Goal: Information Seeking & Learning: Learn about a topic

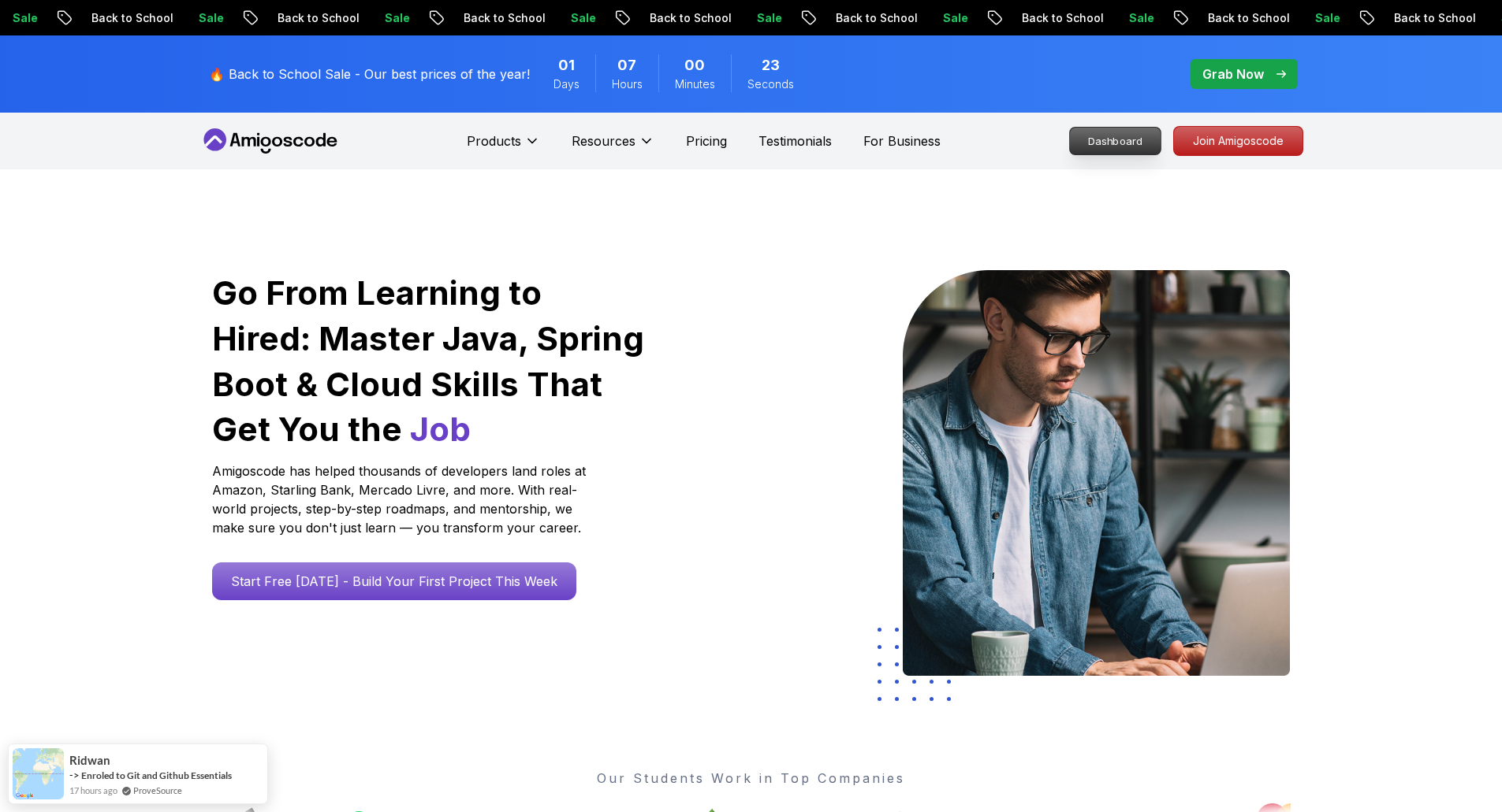
click at [1101, 144] on p "Dashboard" at bounding box center [1115, 141] width 90 height 27
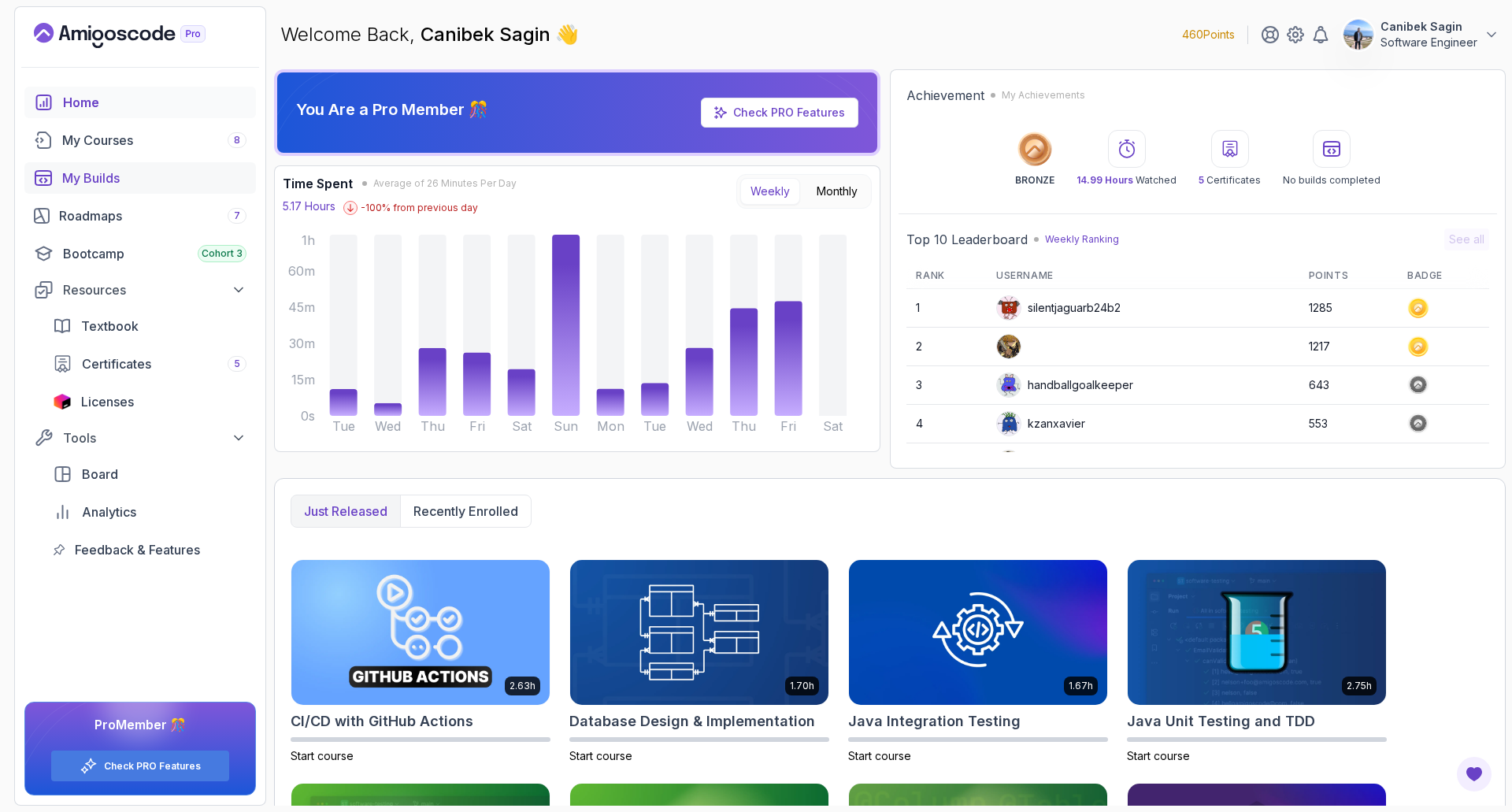
click at [88, 177] on div "My Builds" at bounding box center [155, 178] width 184 height 19
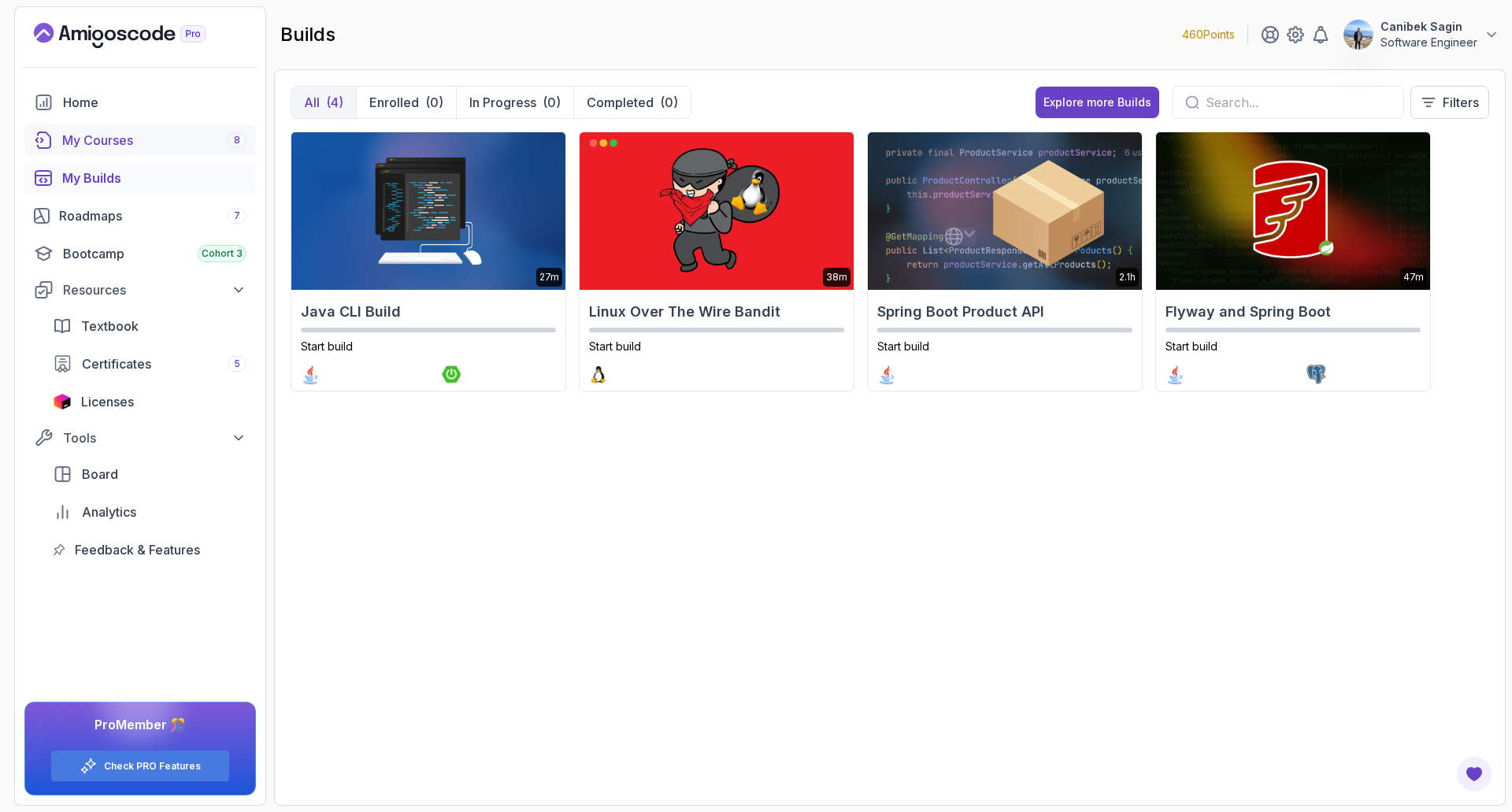
click at [96, 143] on div "My Courses 8" at bounding box center [155, 140] width 184 height 19
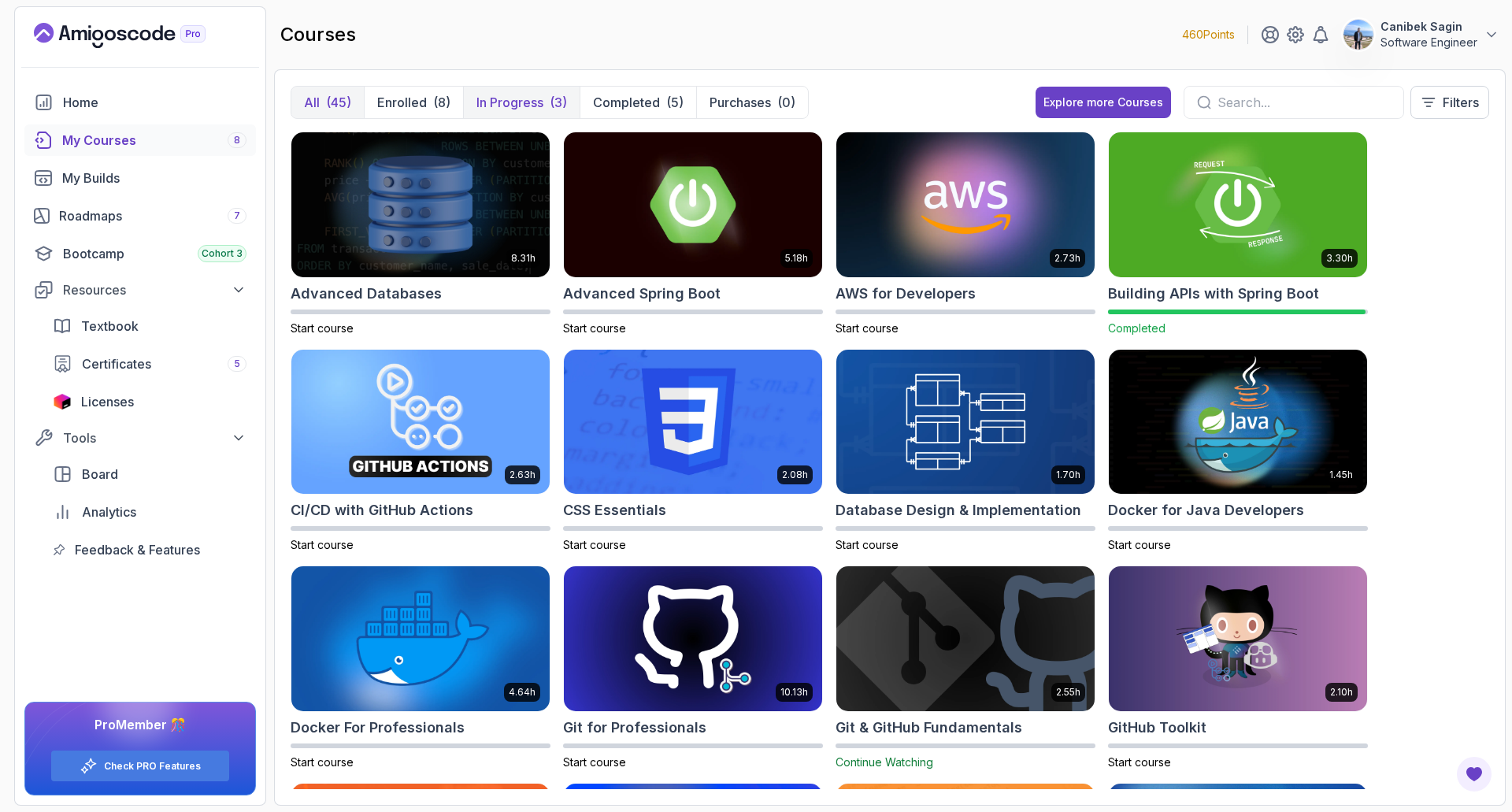
click at [530, 114] on button "In Progress (3)" at bounding box center [521, 103] width 116 height 31
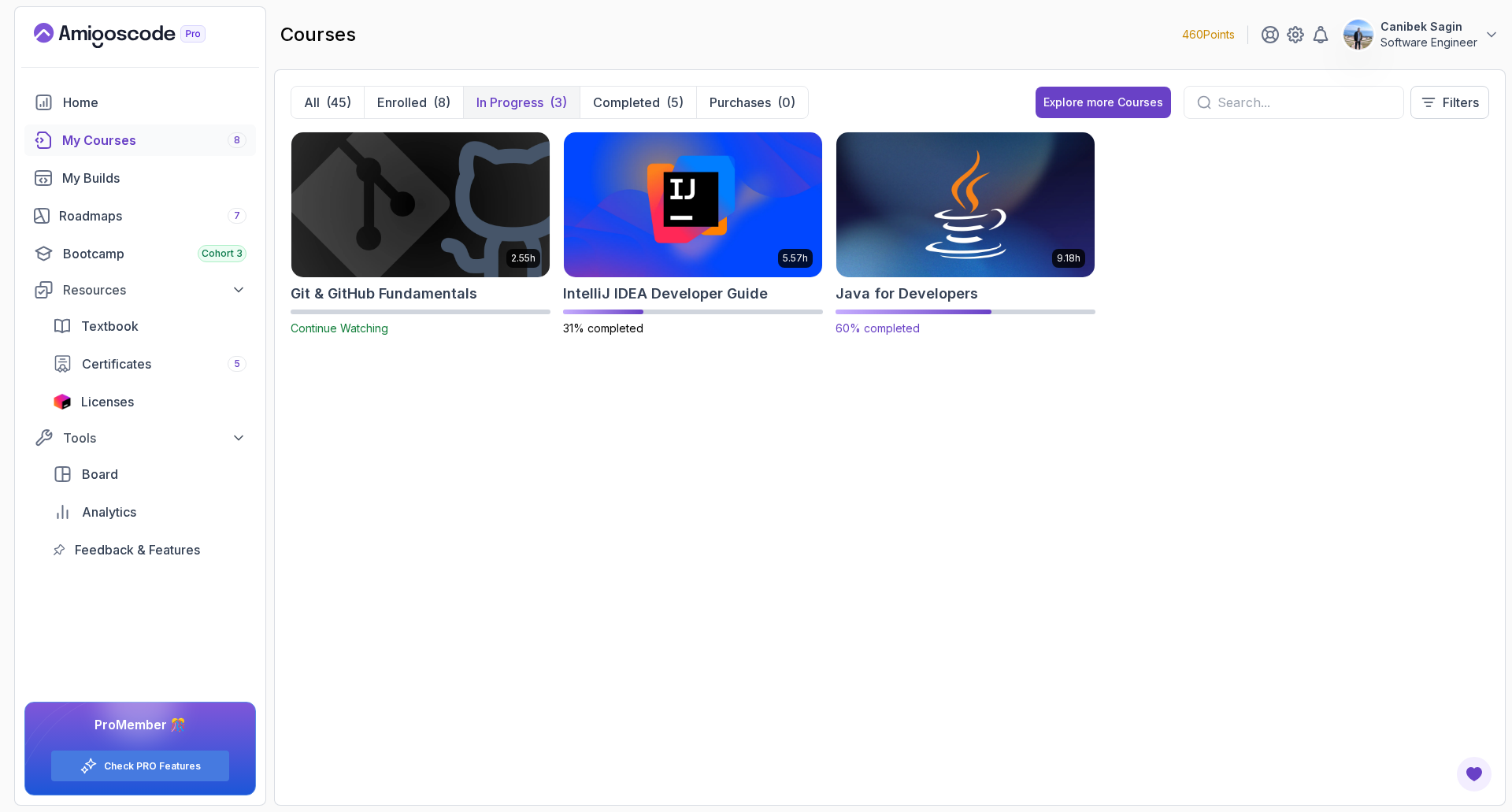
click at [952, 214] on img at bounding box center [965, 204] width 271 height 152
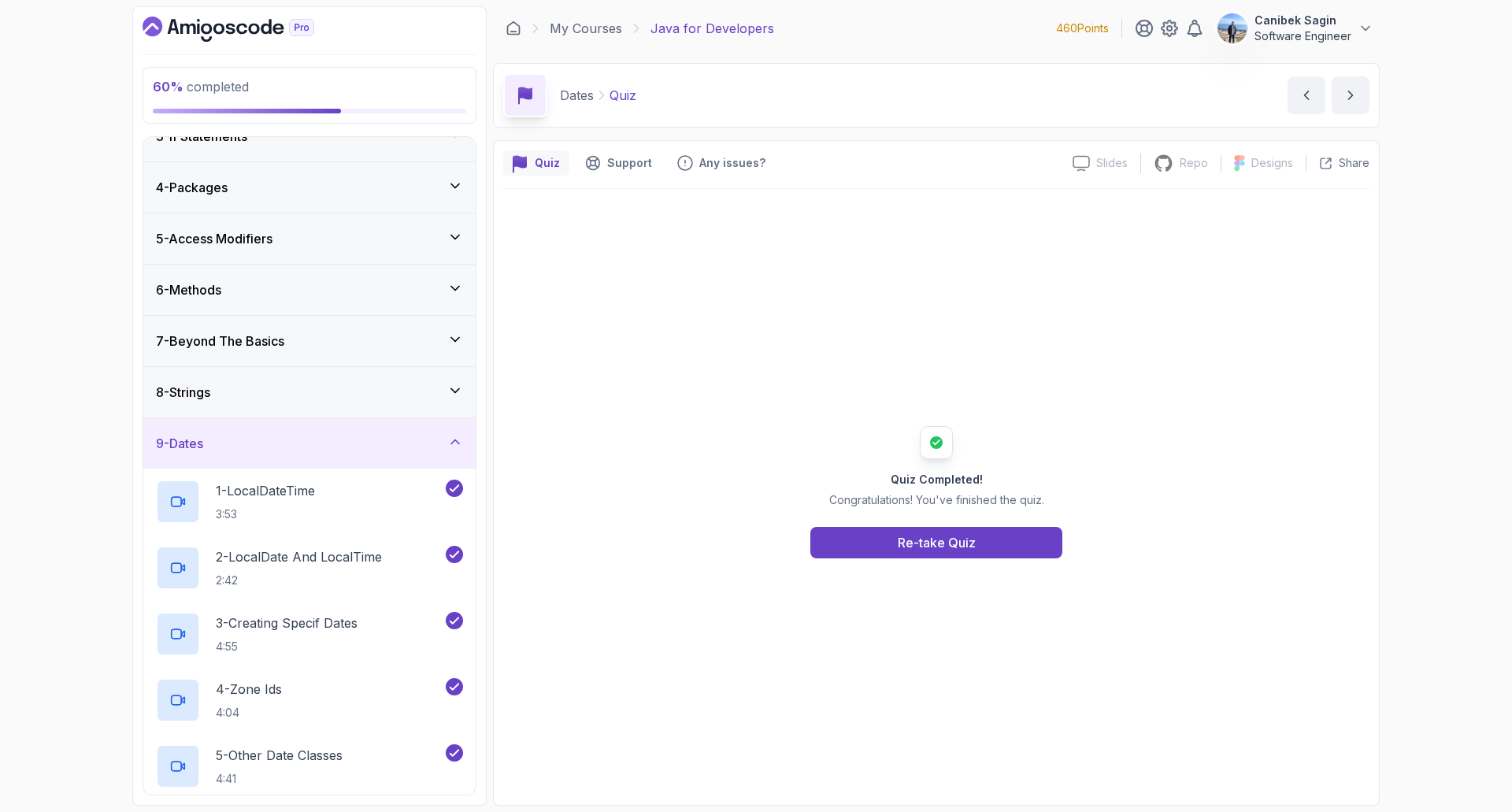
scroll to position [394, 0]
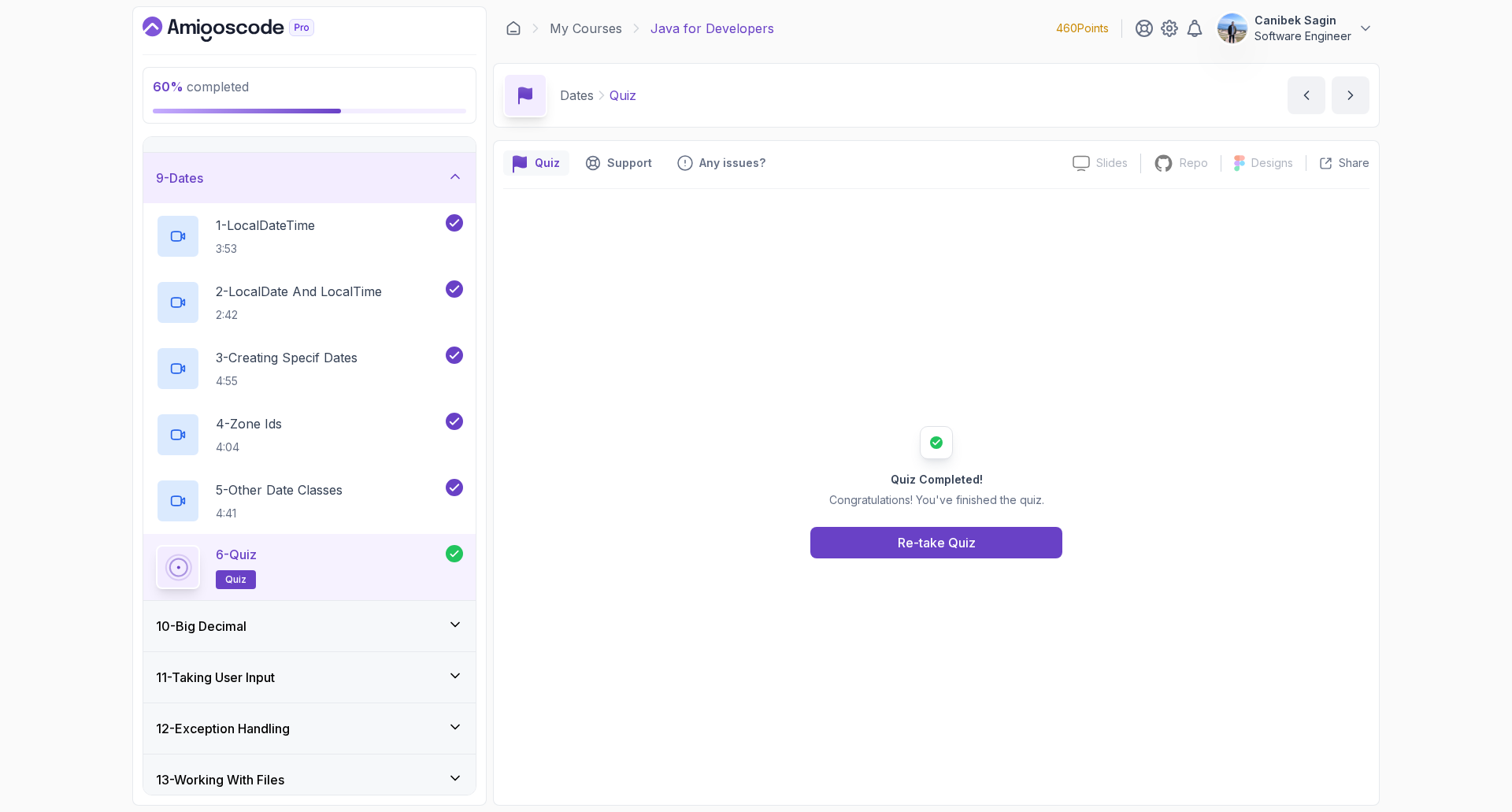
click at [355, 610] on div "10 - Big Decimal" at bounding box center [309, 627] width 332 height 50
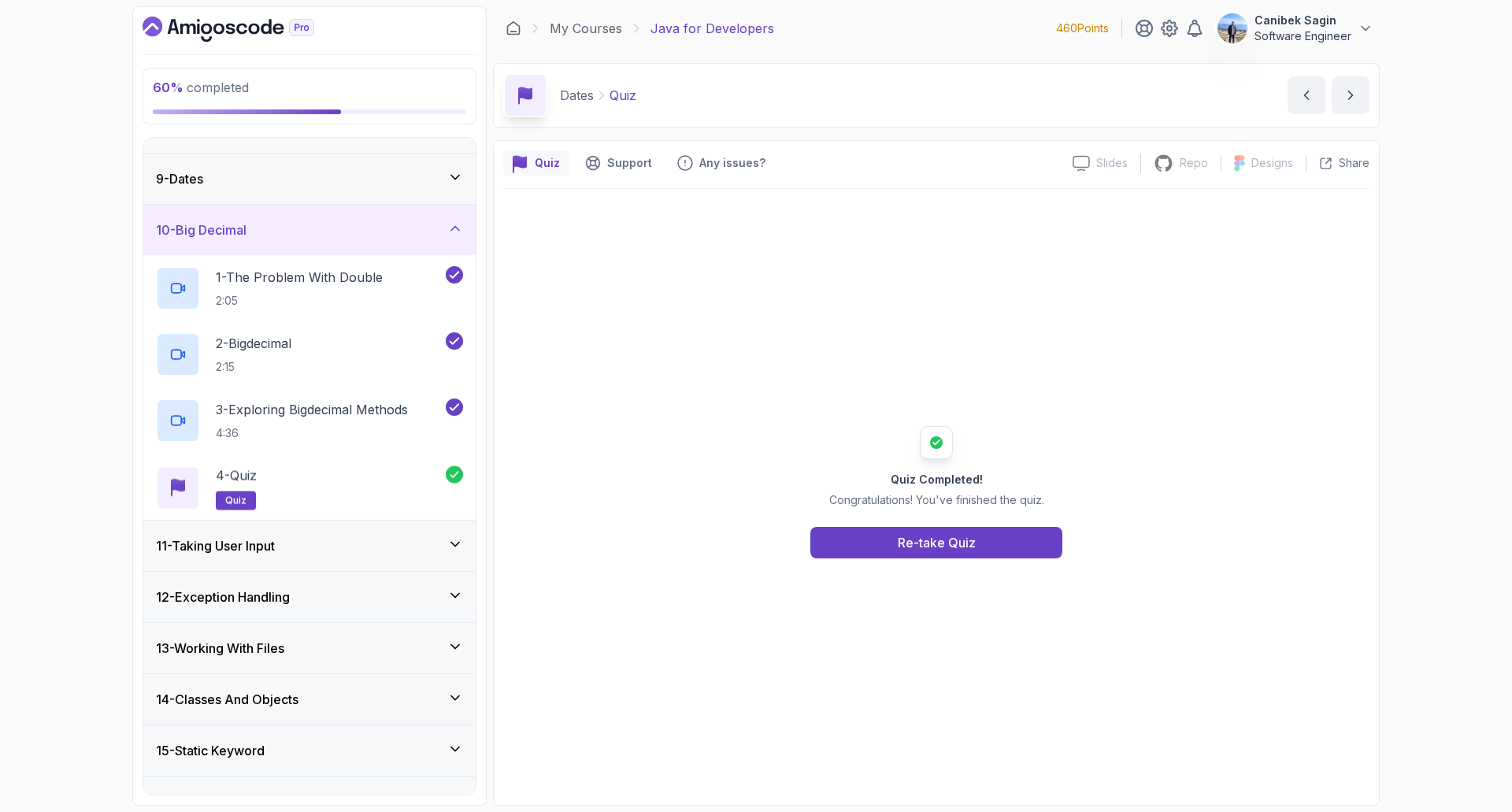
scroll to position [580, 0]
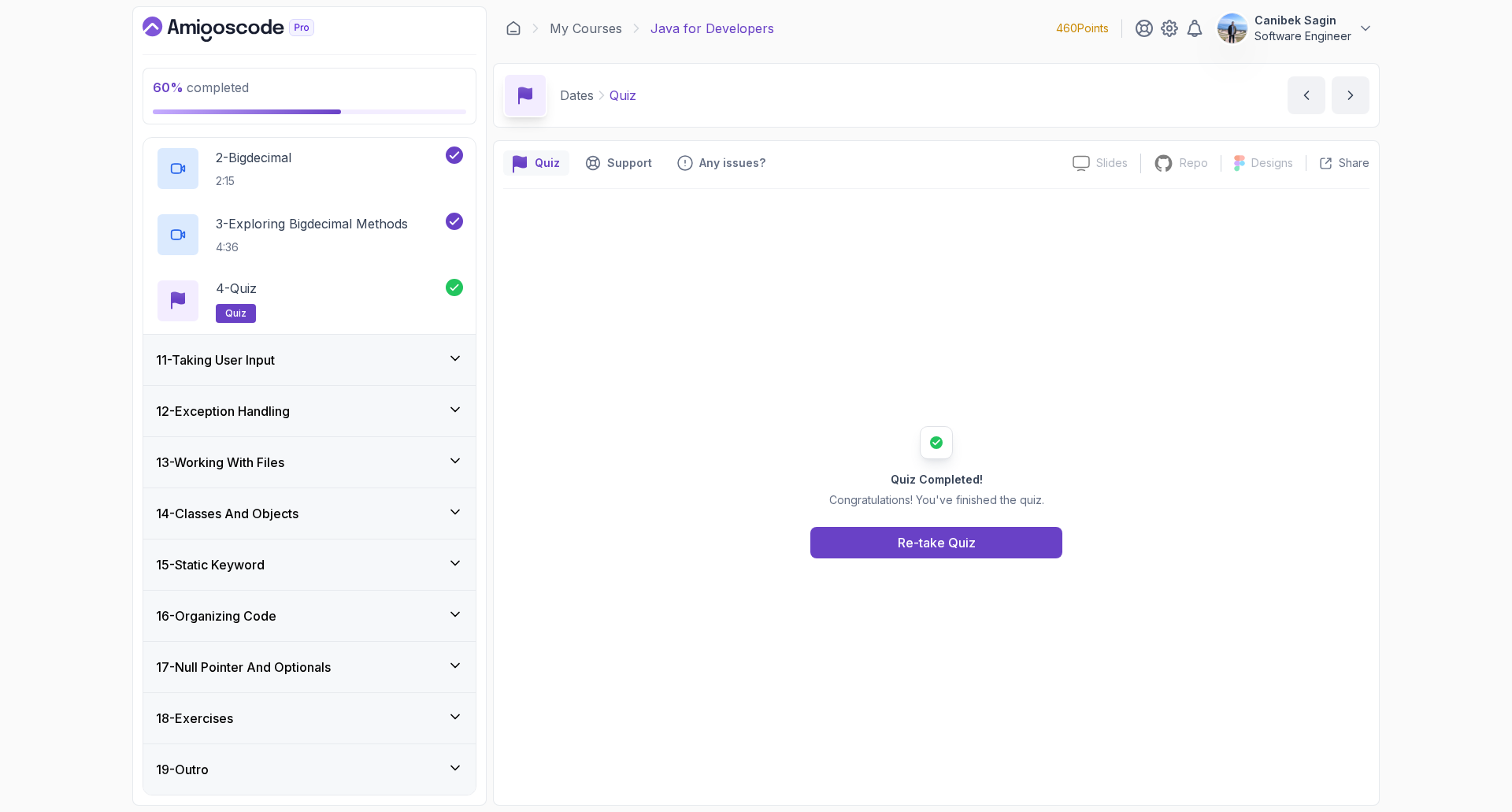
click at [290, 414] on h3 "12 - Exception Handling" at bounding box center [222, 411] width 134 height 19
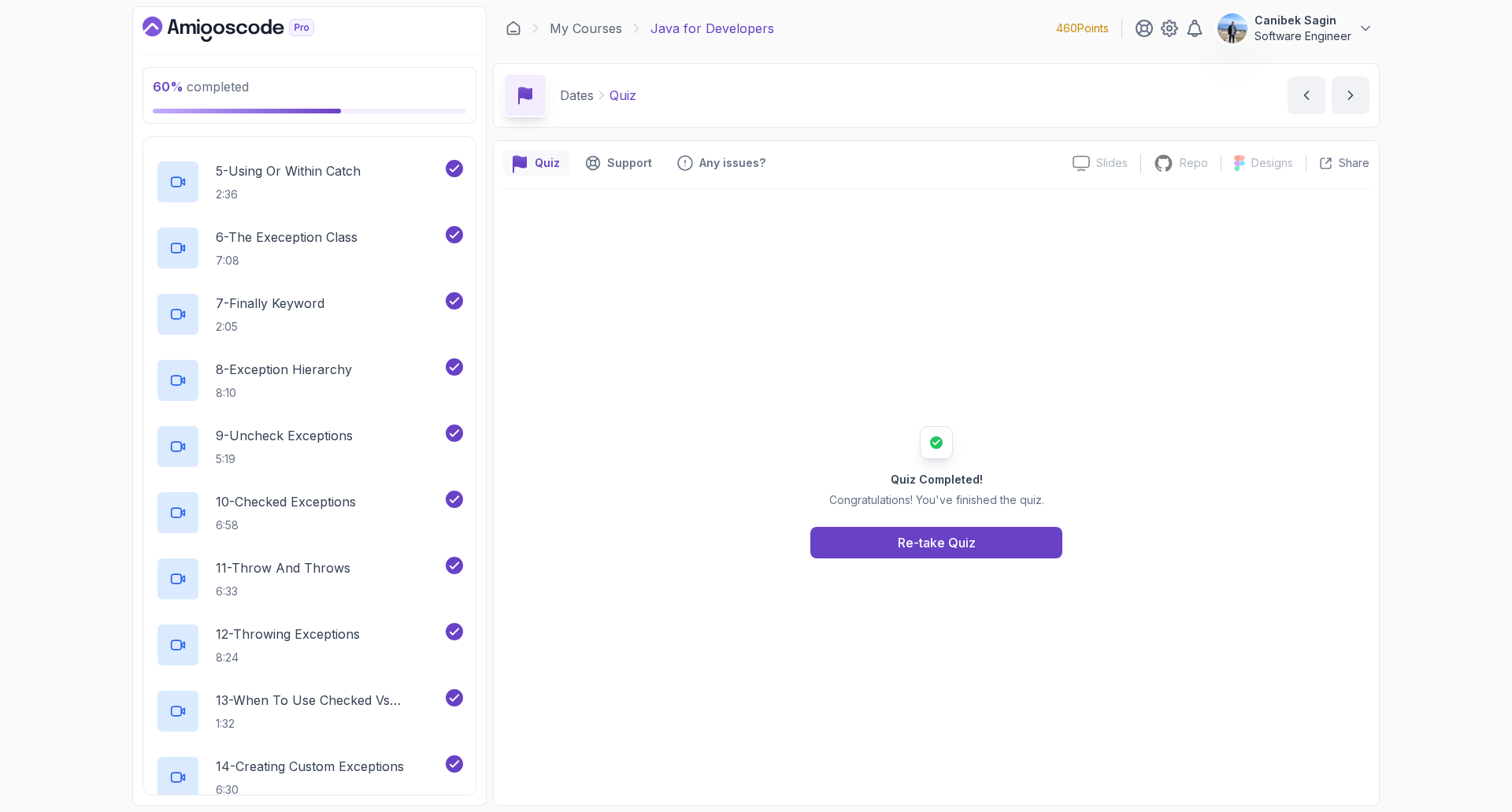
scroll to position [1308, 0]
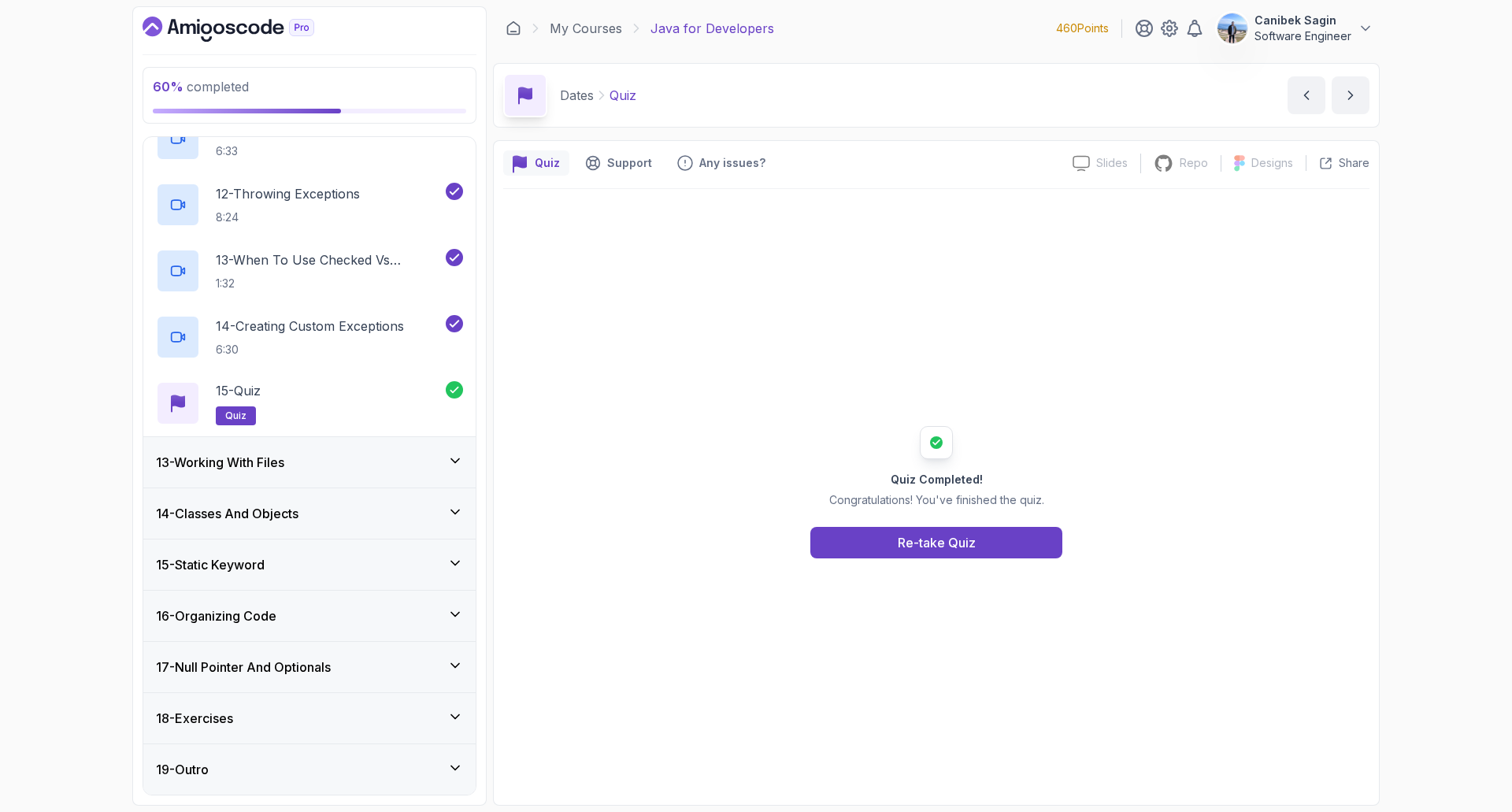
click at [284, 456] on h3 "13 - Working With Files" at bounding box center [220, 463] width 129 height 19
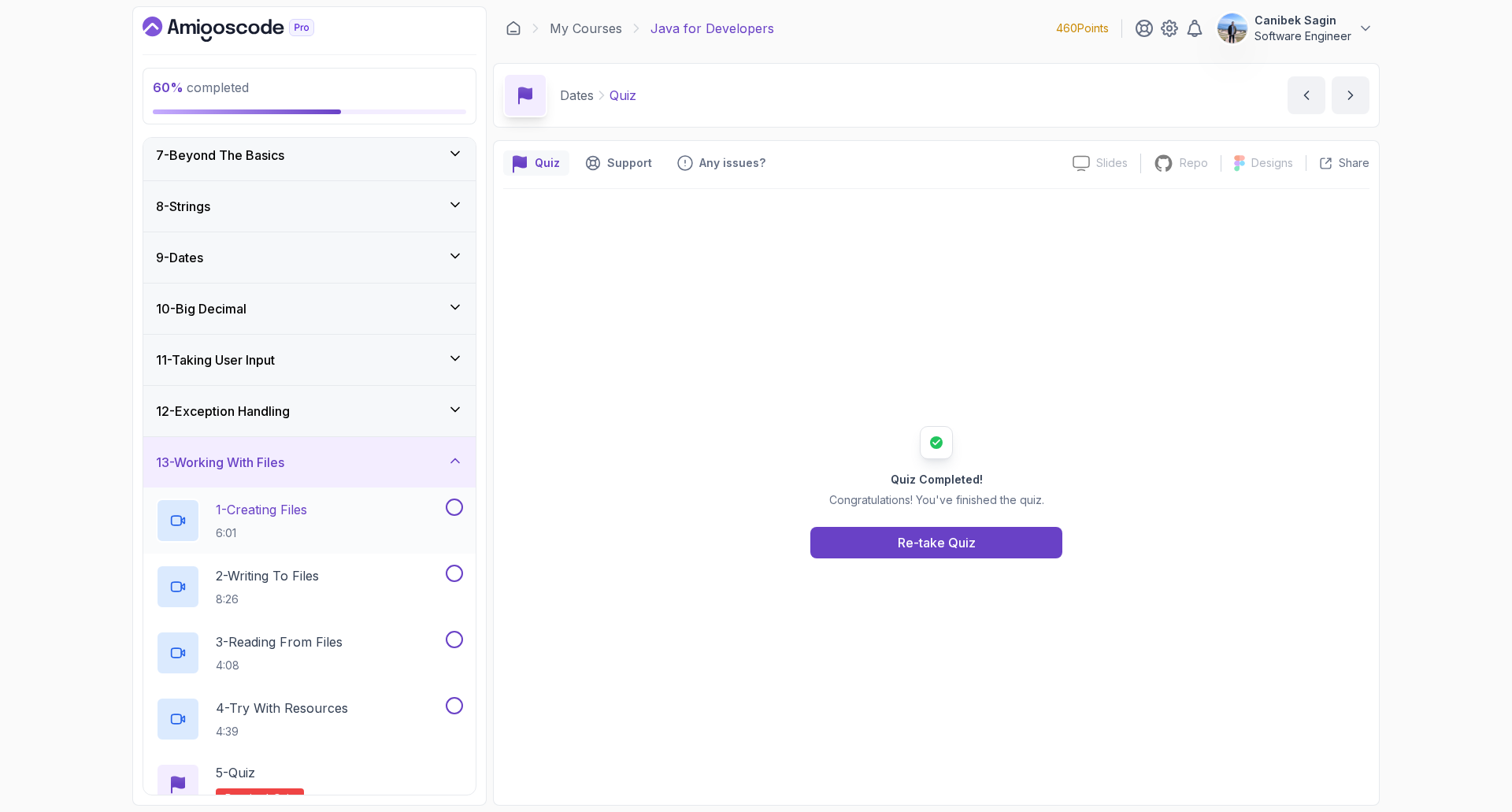
scroll to position [551, 0]
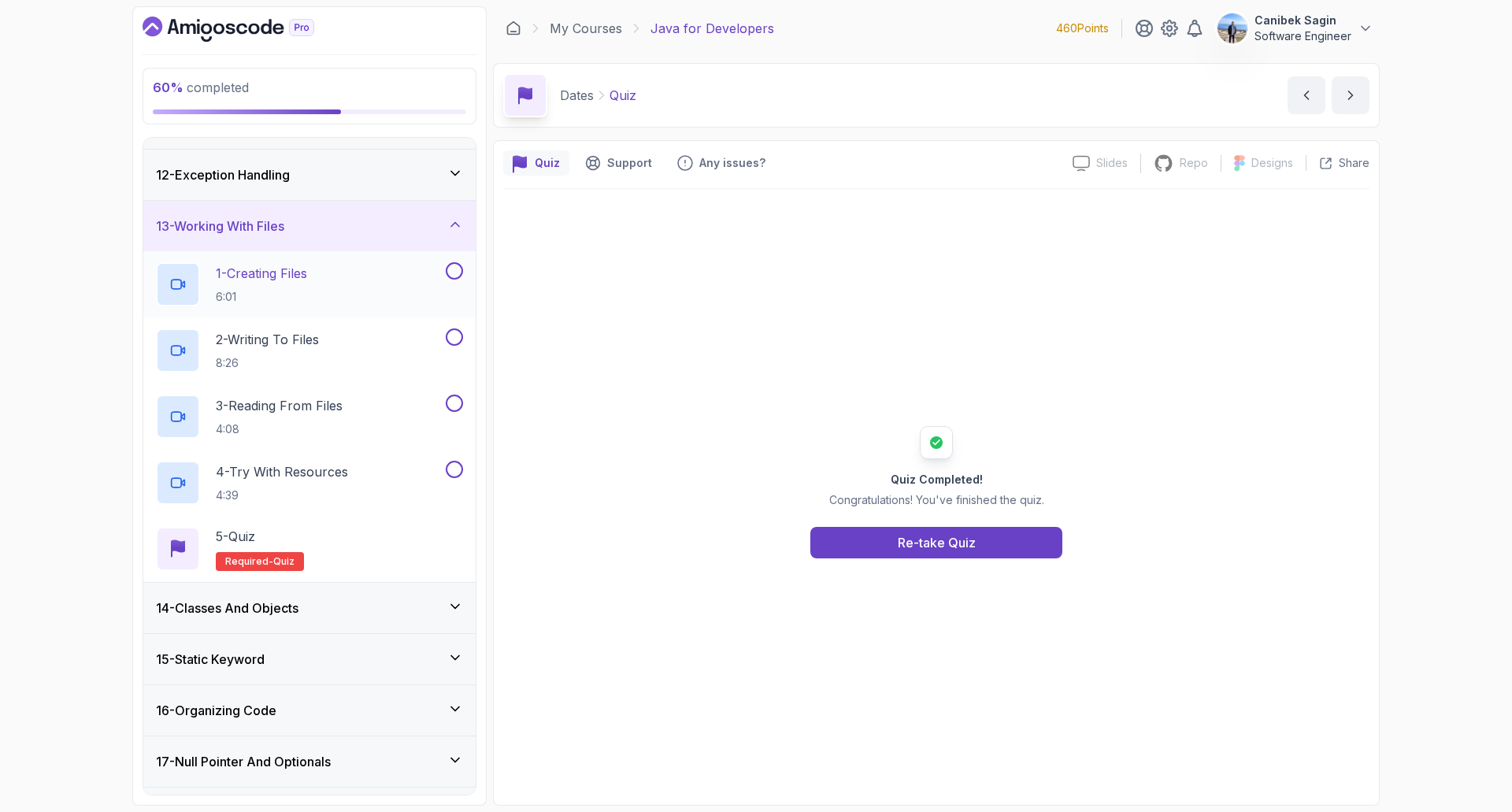
click at [307, 275] on p "1 - Creating Files" at bounding box center [261, 274] width 91 height 19
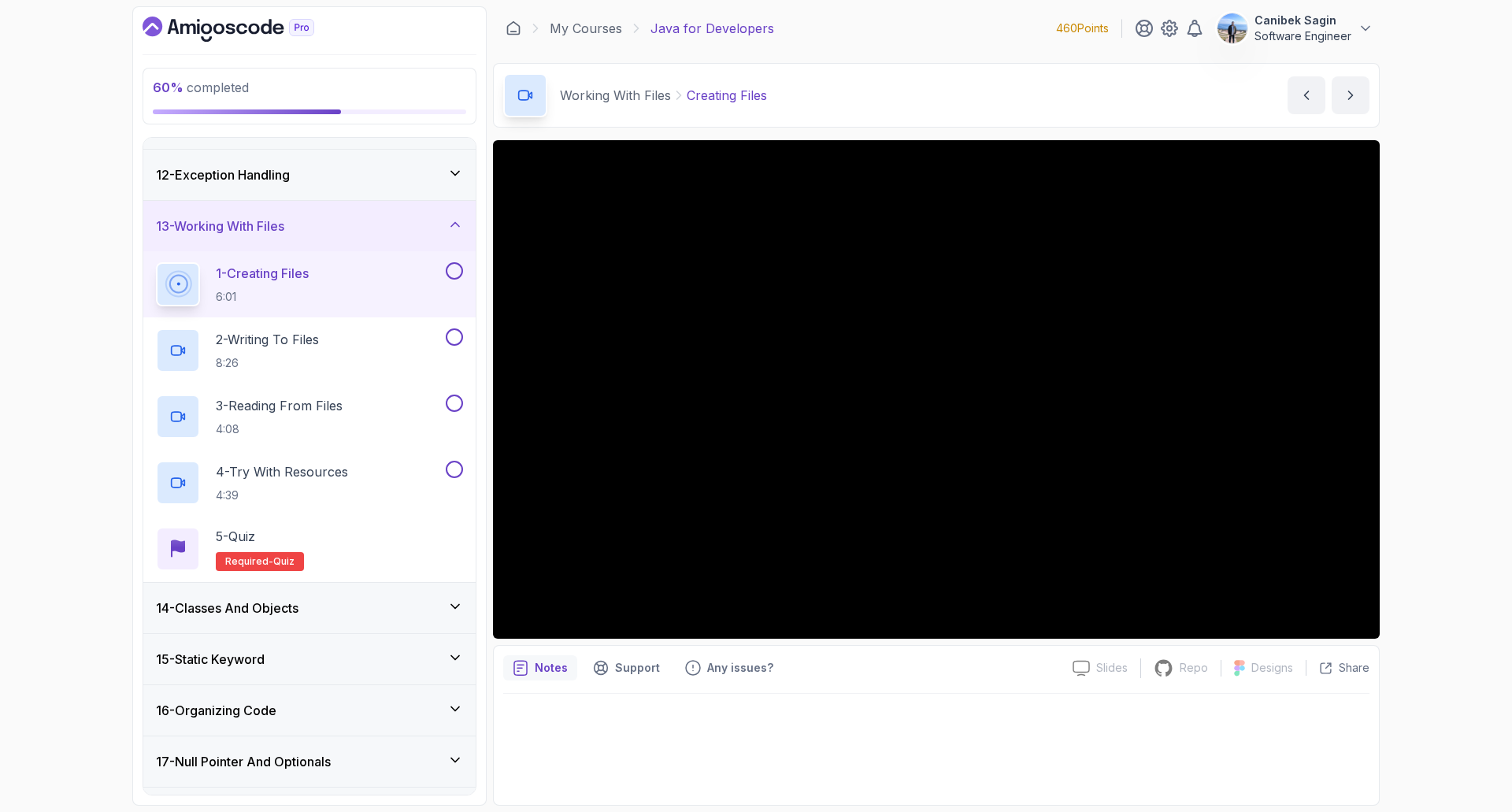
click at [1429, 466] on div "60 % completed 1 - Intro 2 - Loops 3 - If Statements 4 - Packages 5 - Access Mo…" at bounding box center [756, 406] width 1512 height 812
click at [1411, 389] on div "60 % completed 1 - Intro 2 - Loops 3 - If Statements 4 - Packages 5 - Access Mo…" at bounding box center [756, 406] width 1512 height 812
click at [458, 270] on button at bounding box center [454, 271] width 17 height 17
